Goal: Obtain resource: Download file/media

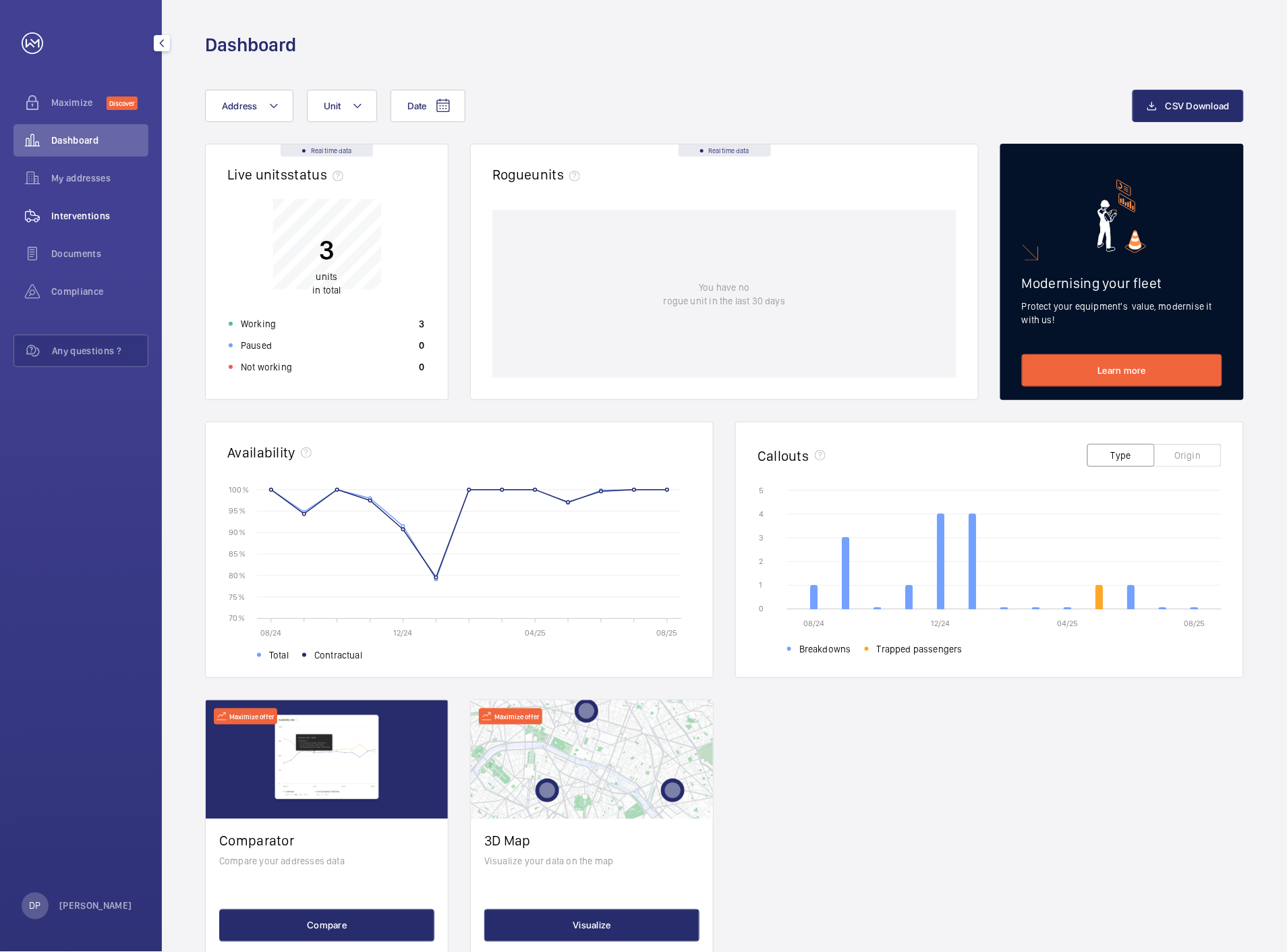
click at [65, 212] on span "Interventions" at bounding box center [99, 216] width 97 height 13
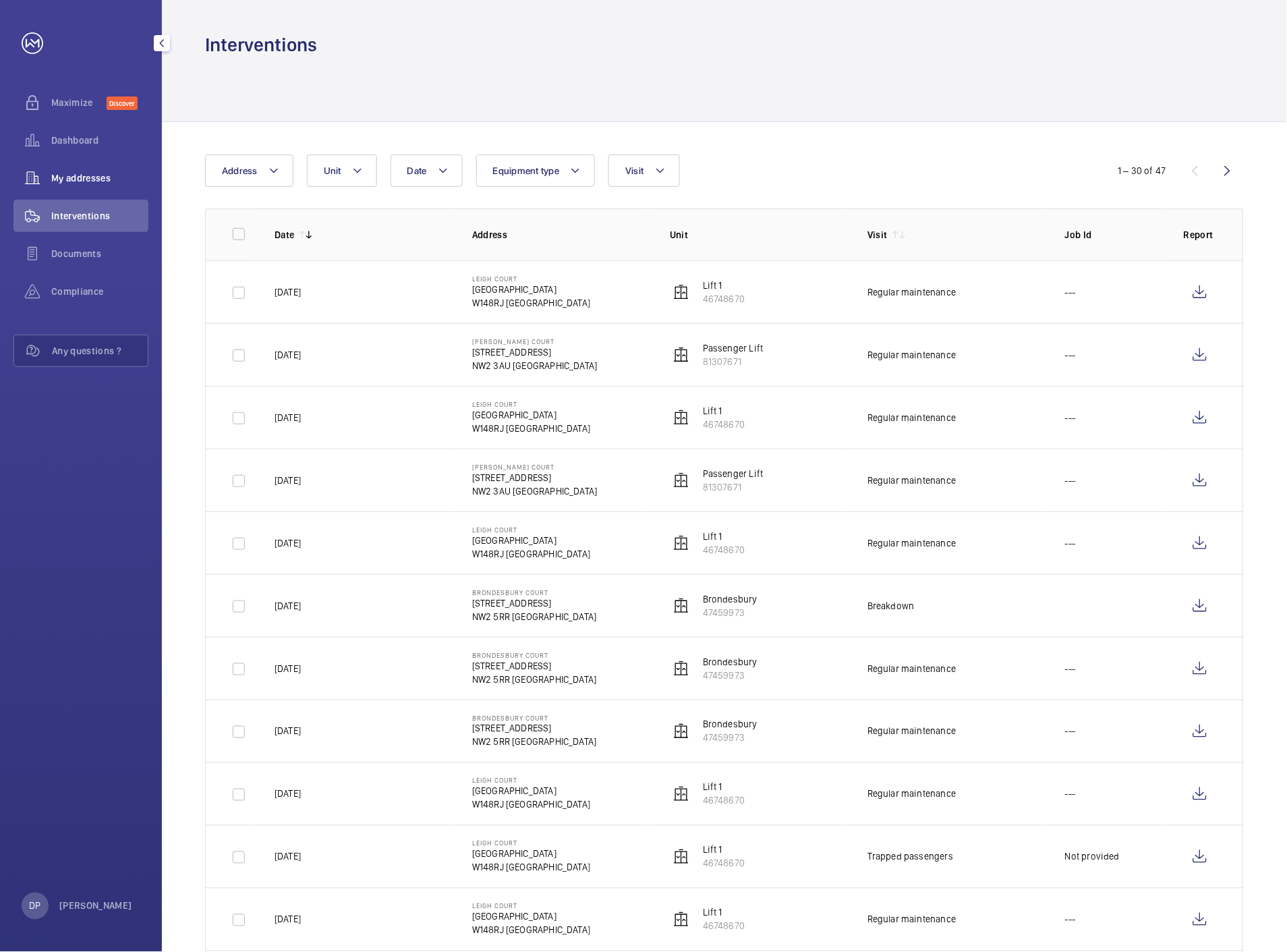
click at [78, 175] on span "My addresses" at bounding box center [99, 178] width 97 height 13
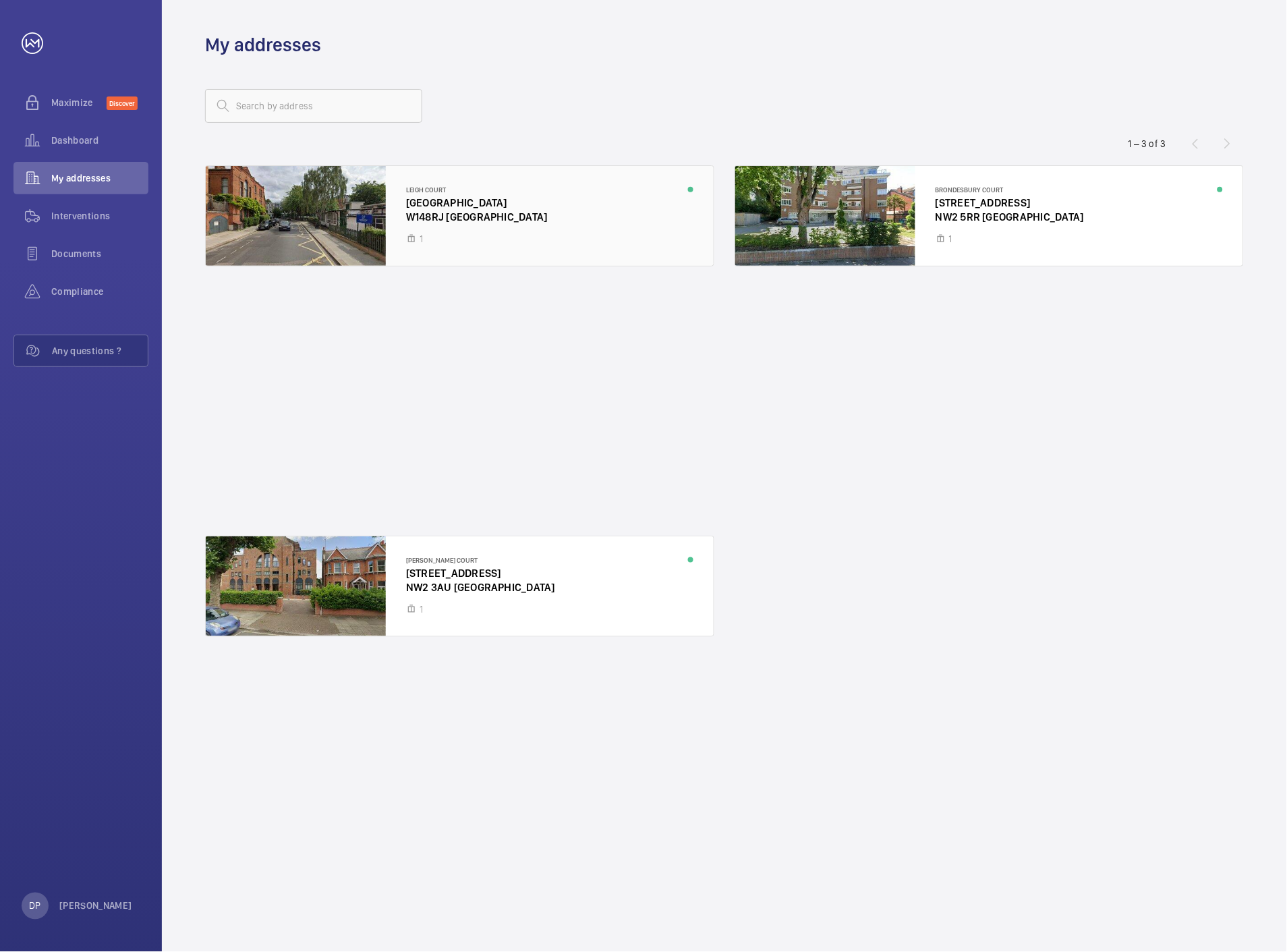
click at [448, 212] on div at bounding box center [459, 216] width 508 height 100
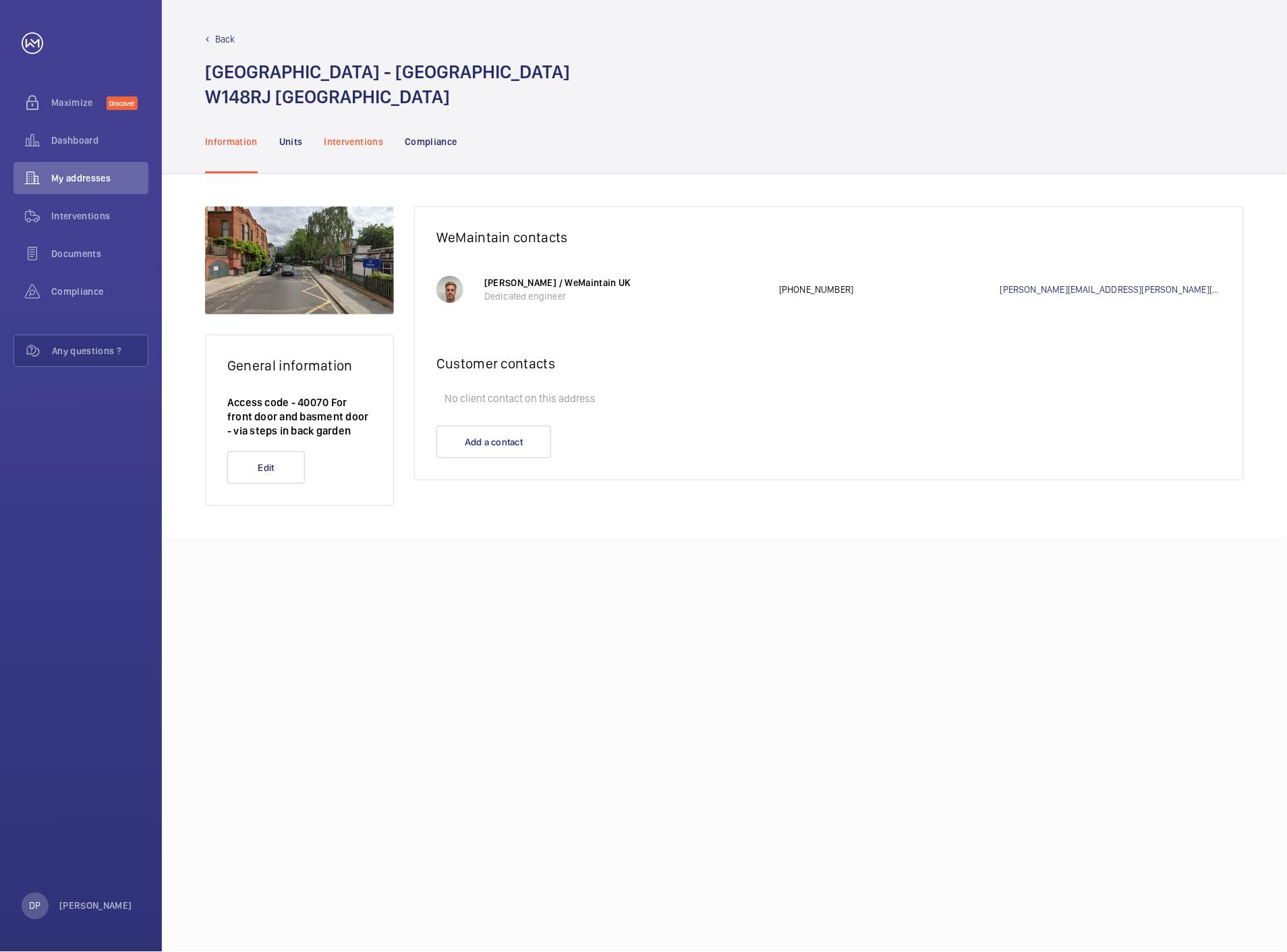
click at [356, 135] on p "Interventions" at bounding box center [353, 141] width 59 height 13
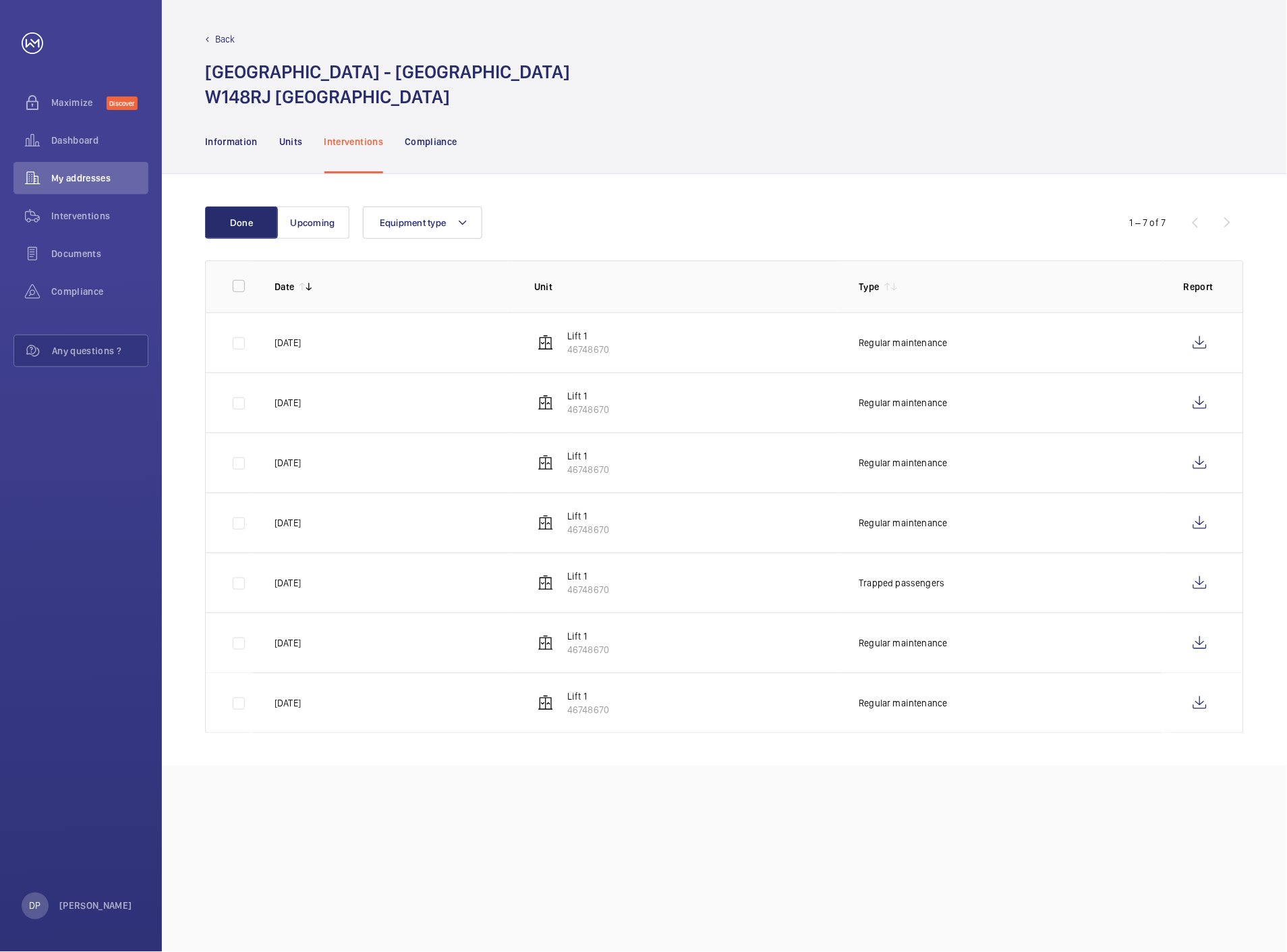
click at [237, 345] on td at bounding box center [229, 342] width 47 height 60
click at [239, 345] on td at bounding box center [229, 342] width 47 height 60
click at [1204, 345] on wm-front-icon-button at bounding box center [1200, 342] width 32 height 32
click at [1208, 404] on wm-front-icon-button at bounding box center [1200, 402] width 32 height 32
